Goal: Task Accomplishment & Management: Use online tool/utility

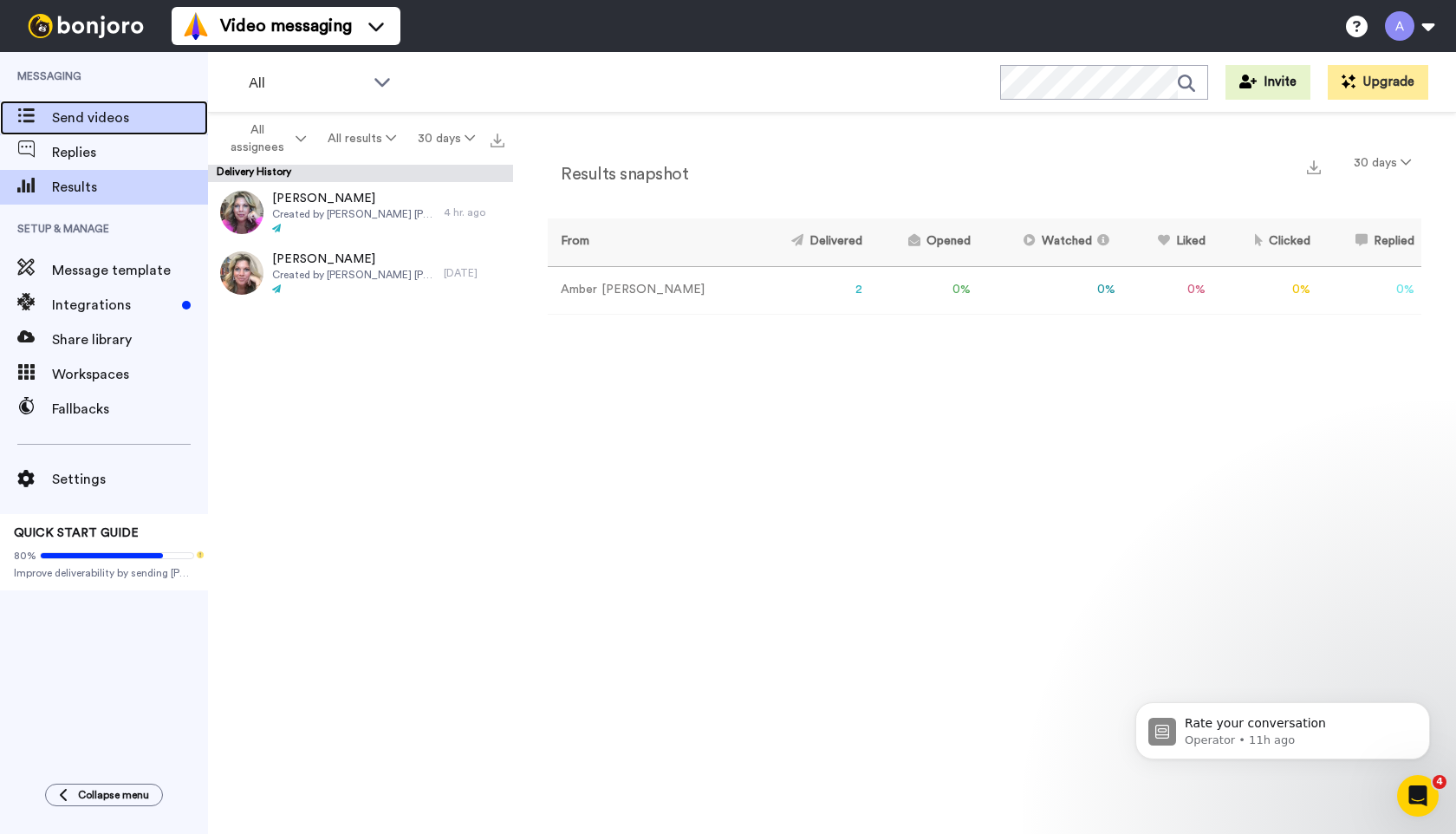
click at [89, 117] on span "Send videos" at bounding box center [129, 118] width 156 height 21
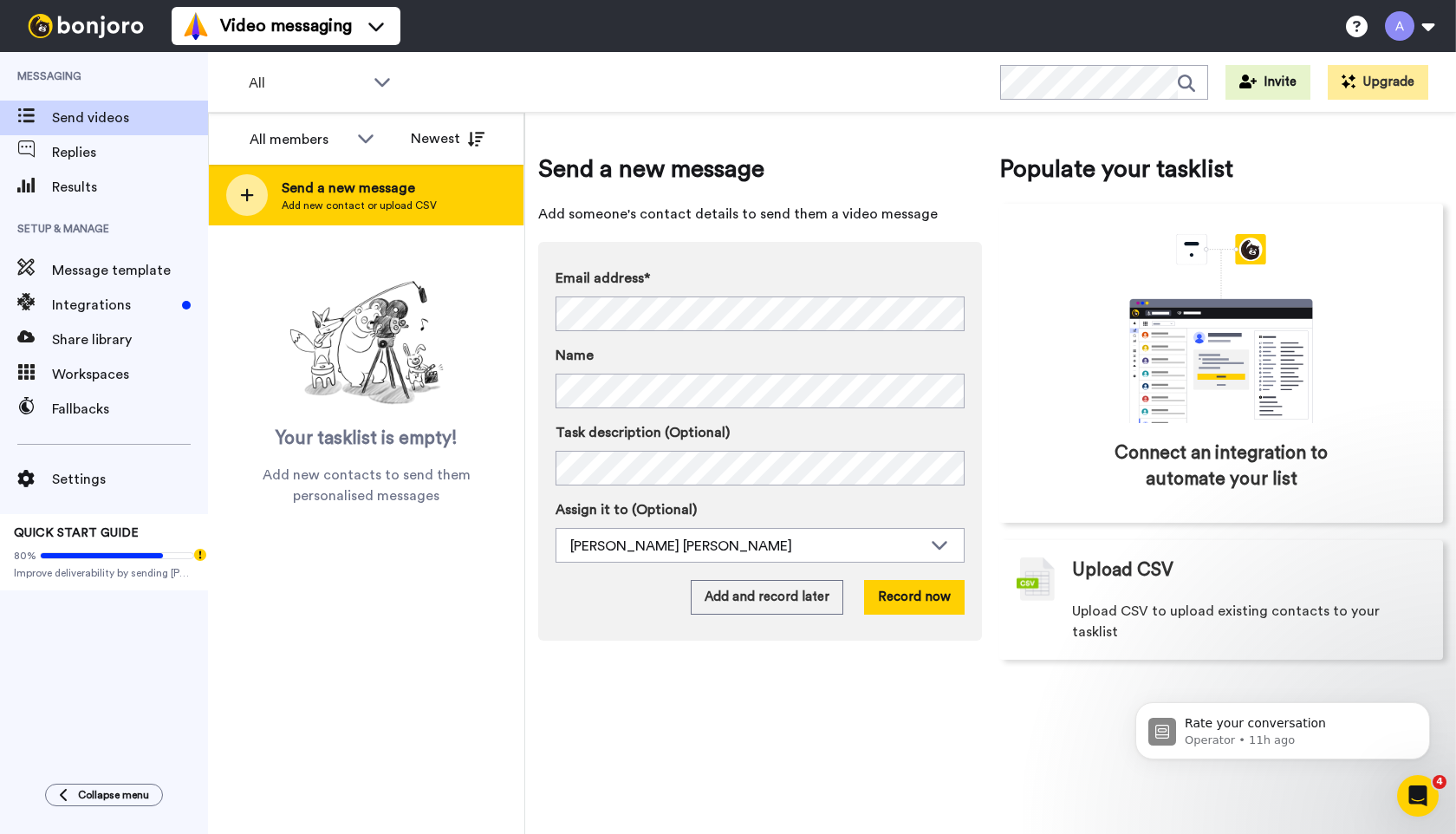
click at [395, 205] on span "Add new contact or upload CSV" at bounding box center [359, 205] width 155 height 14
